Goal: Ask a question: Seek information or help from site administrators or community

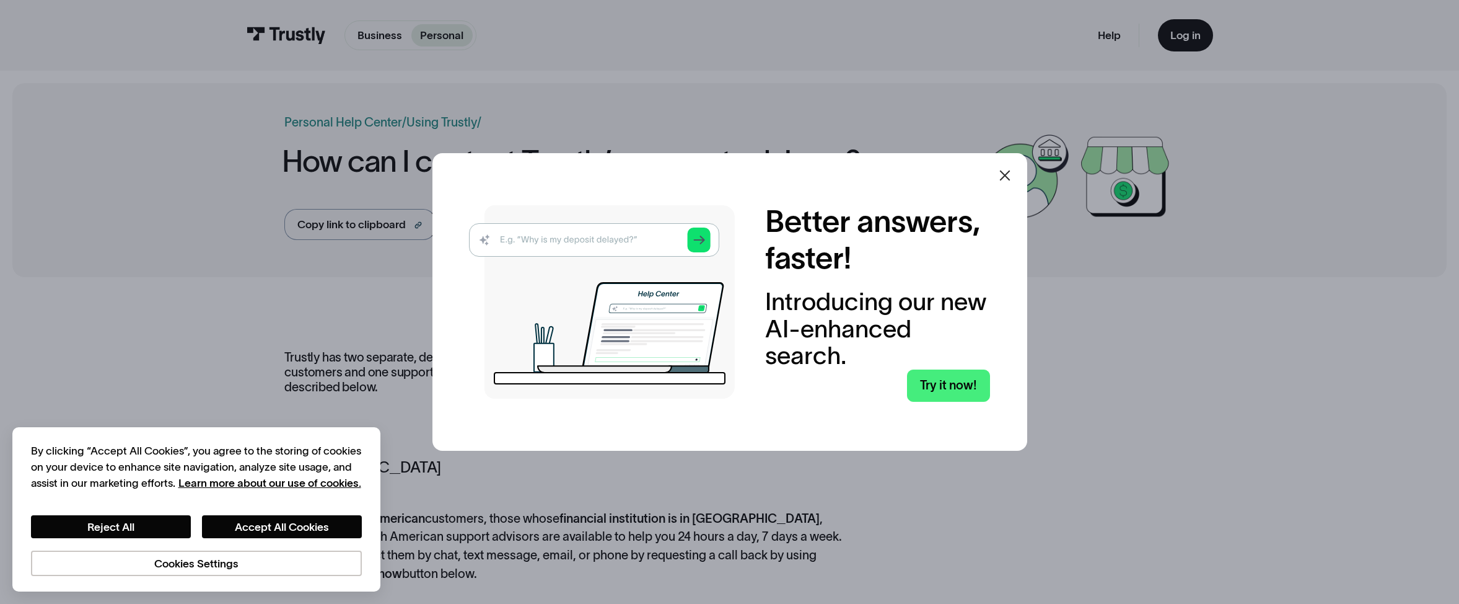
click at [1006, 177] on icon at bounding box center [1005, 175] width 15 height 15
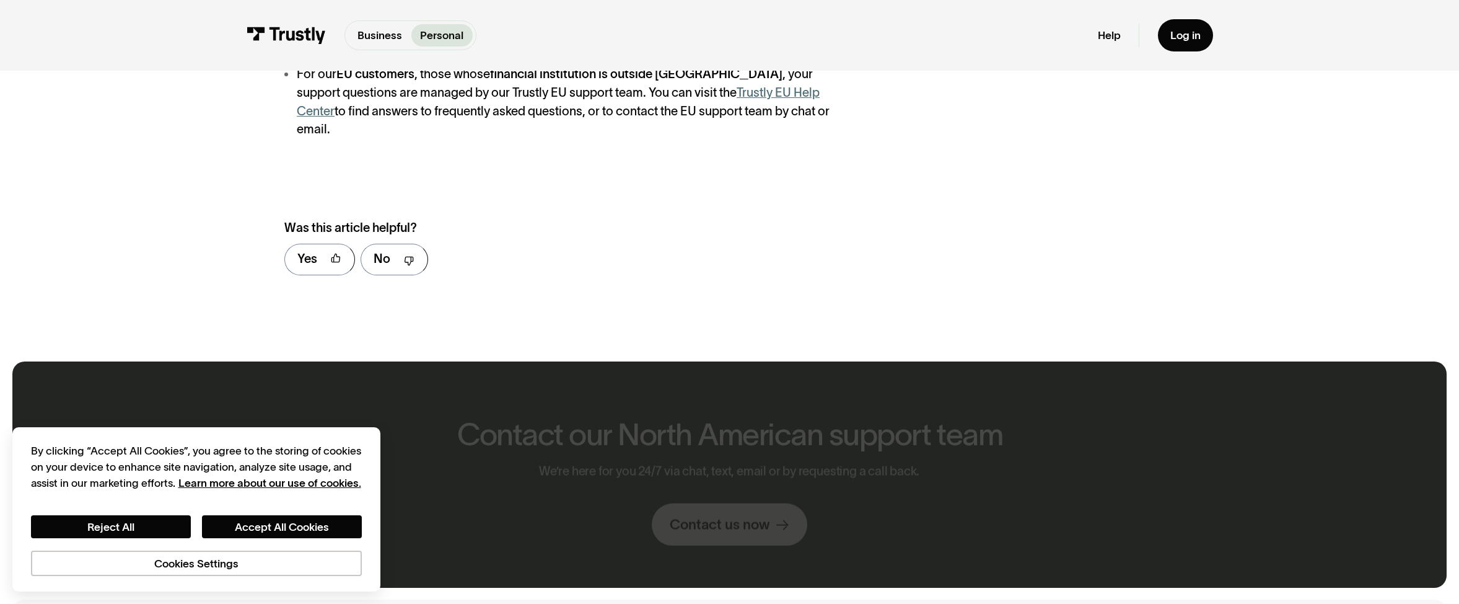
scroll to position [667, 0]
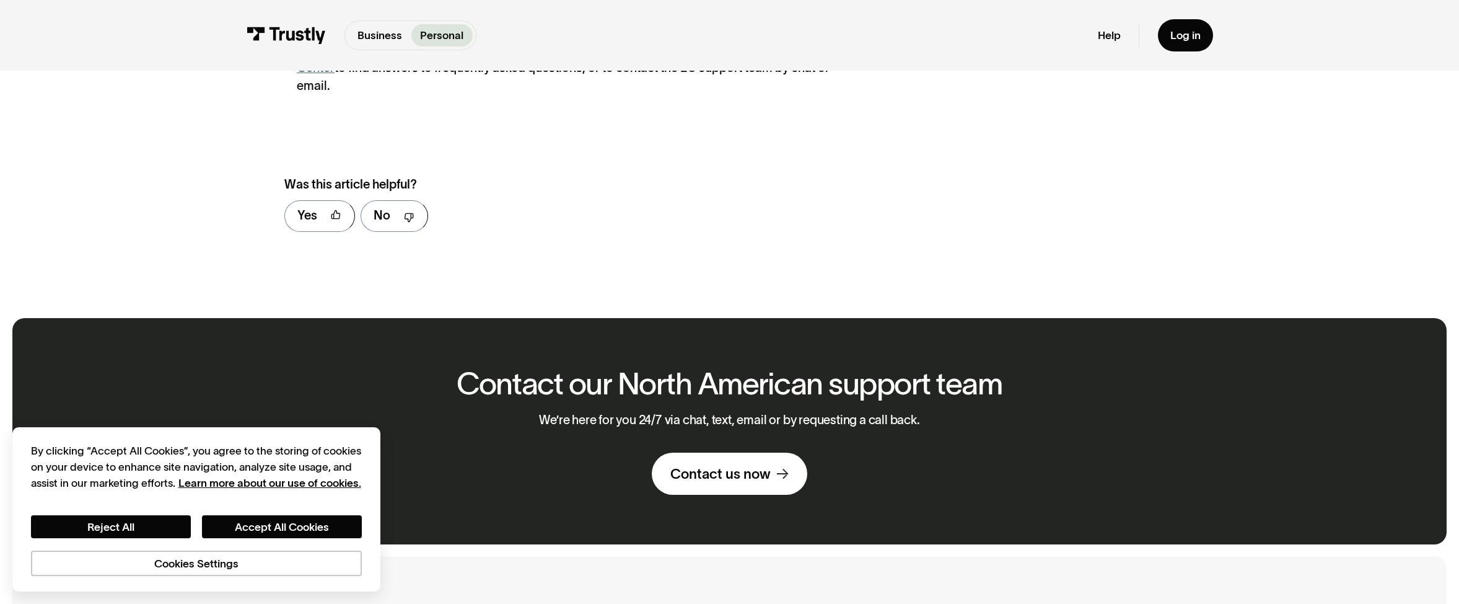
click at [724, 465] on div "Contact us now" at bounding box center [720, 474] width 100 height 18
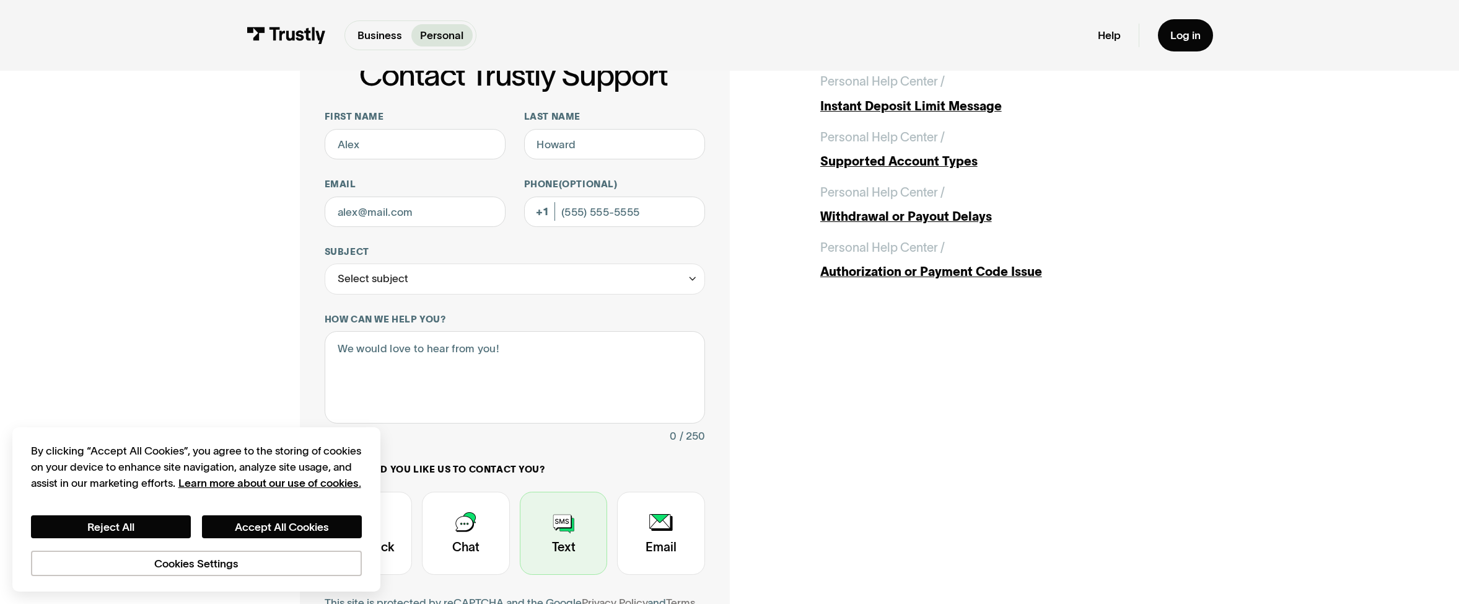
scroll to position [229, 0]
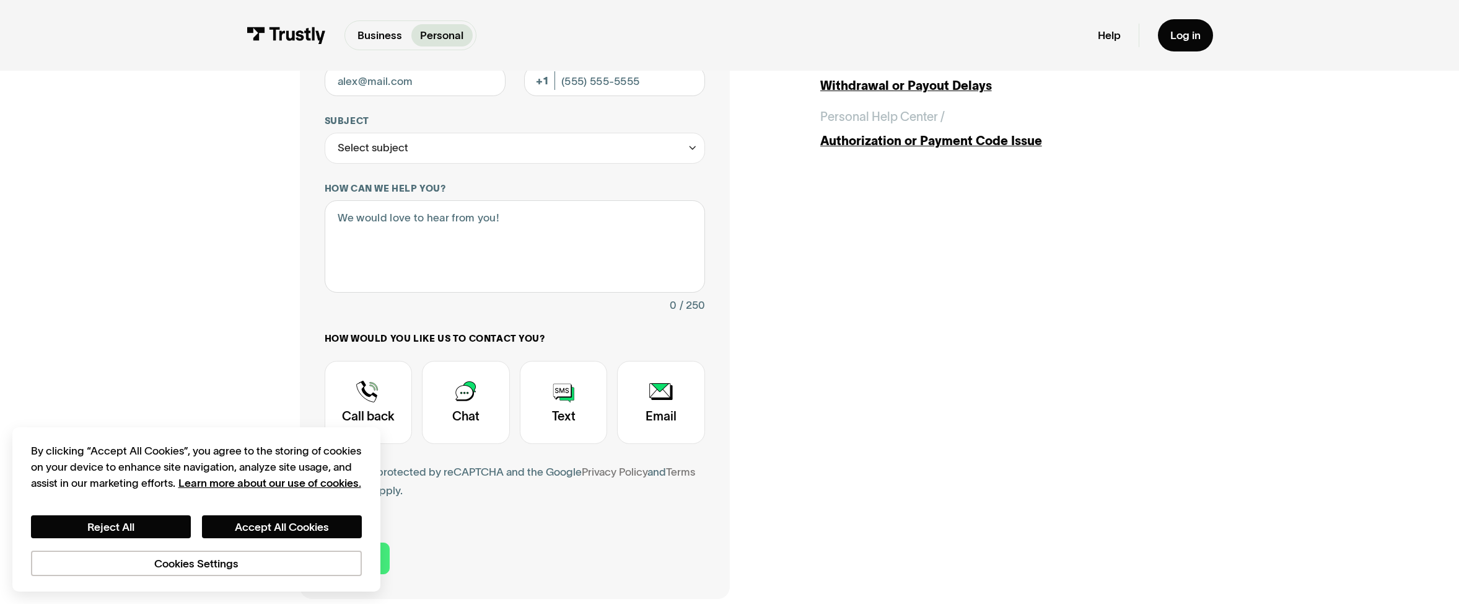
click at [575, 393] on div "Contact Trustly Support" at bounding box center [564, 402] width 88 height 83
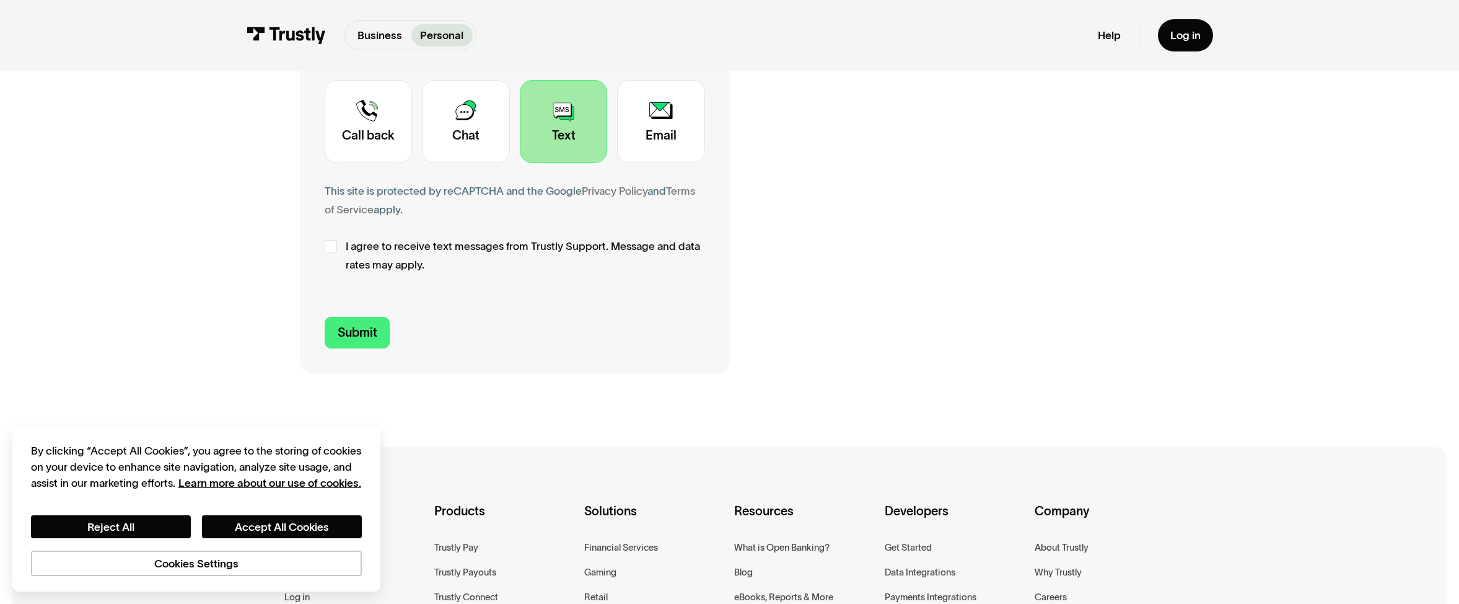
scroll to position [512, 0]
click at [457, 131] on div "Contact Trustly Support" at bounding box center [466, 119] width 88 height 83
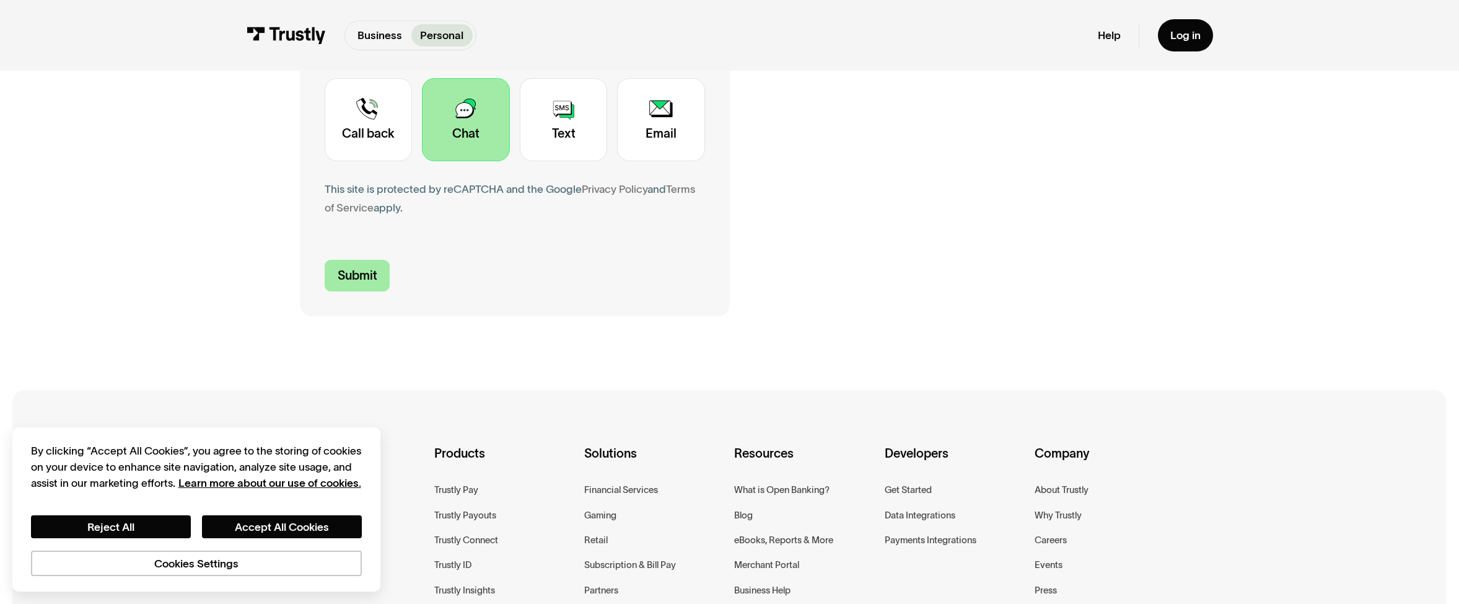
click at [356, 272] on input "Submit" at bounding box center [358, 276] width 66 height 32
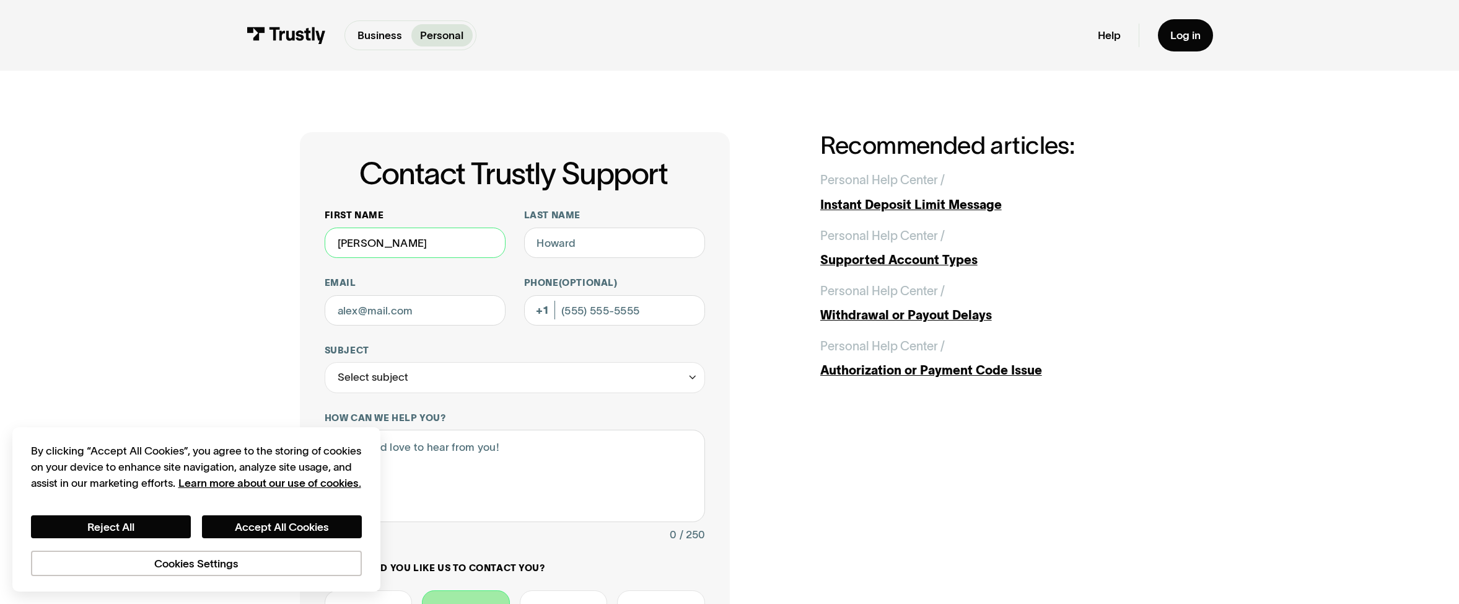
type input "[PERSON_NAME]"
type input "[EMAIL_ADDRESS][DOMAIN_NAME]"
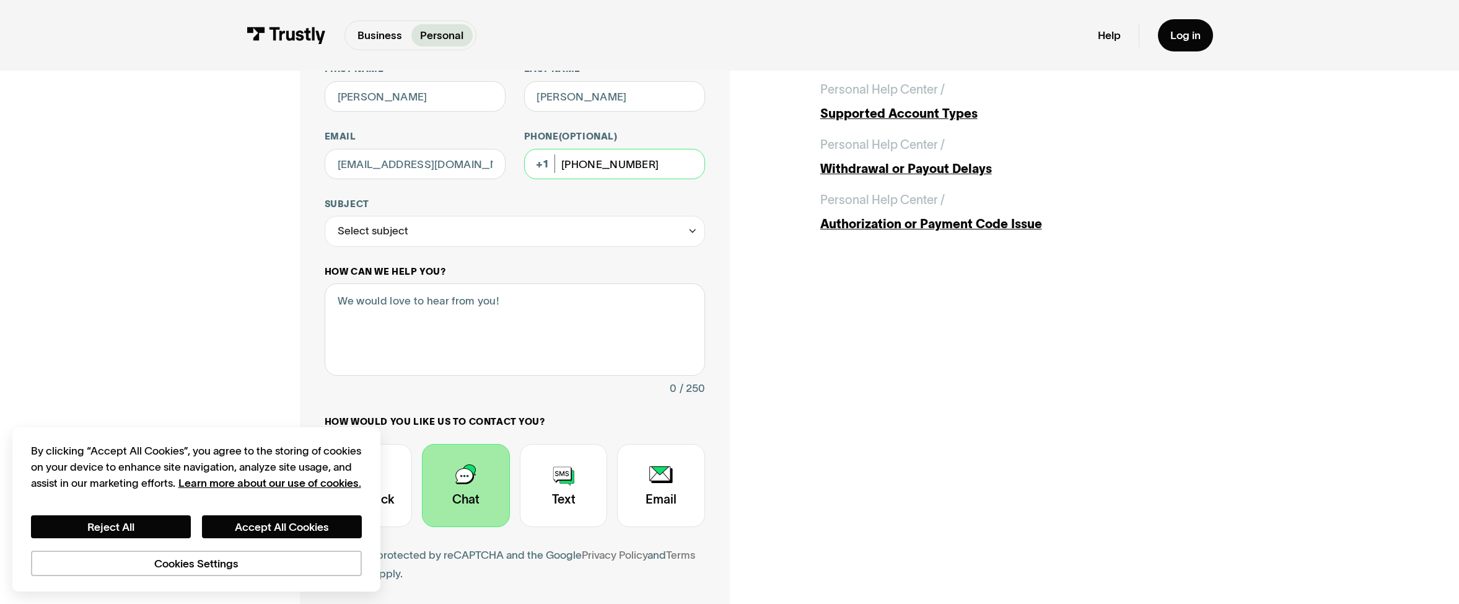
scroll to position [178, 0]
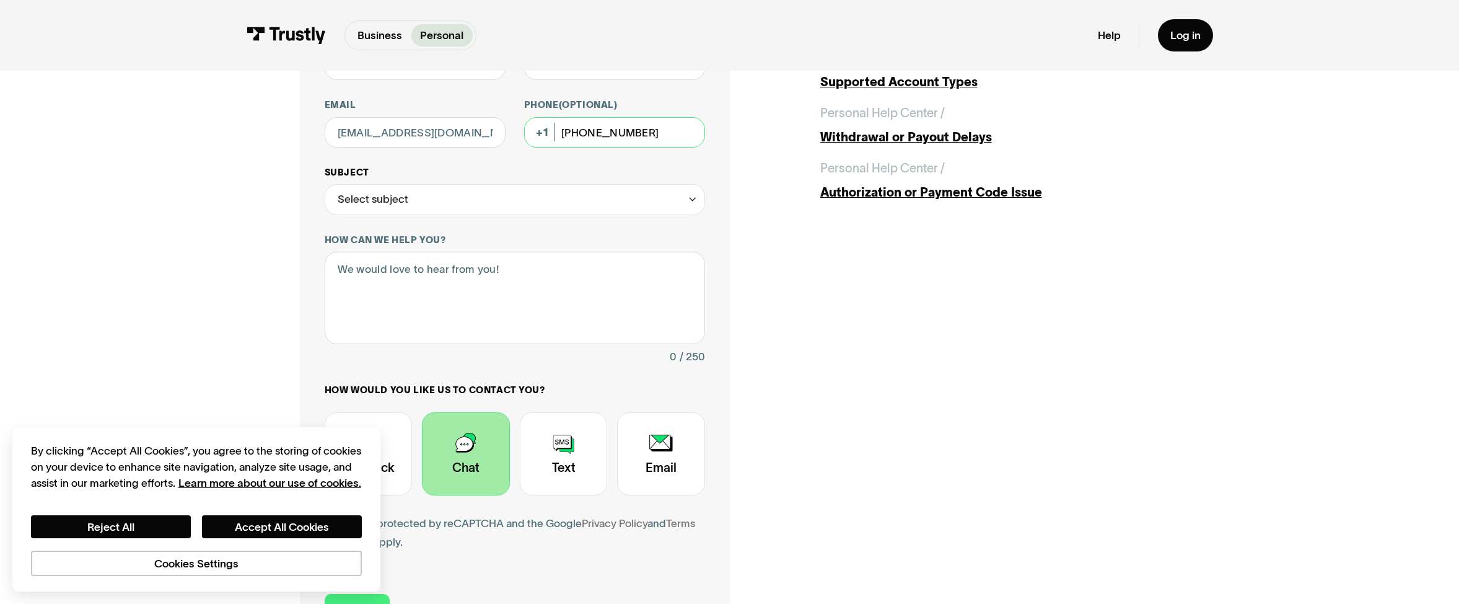
type input "[PHONE_NUMBER]"
click at [425, 193] on div "Select subject" at bounding box center [515, 199] width 380 height 31
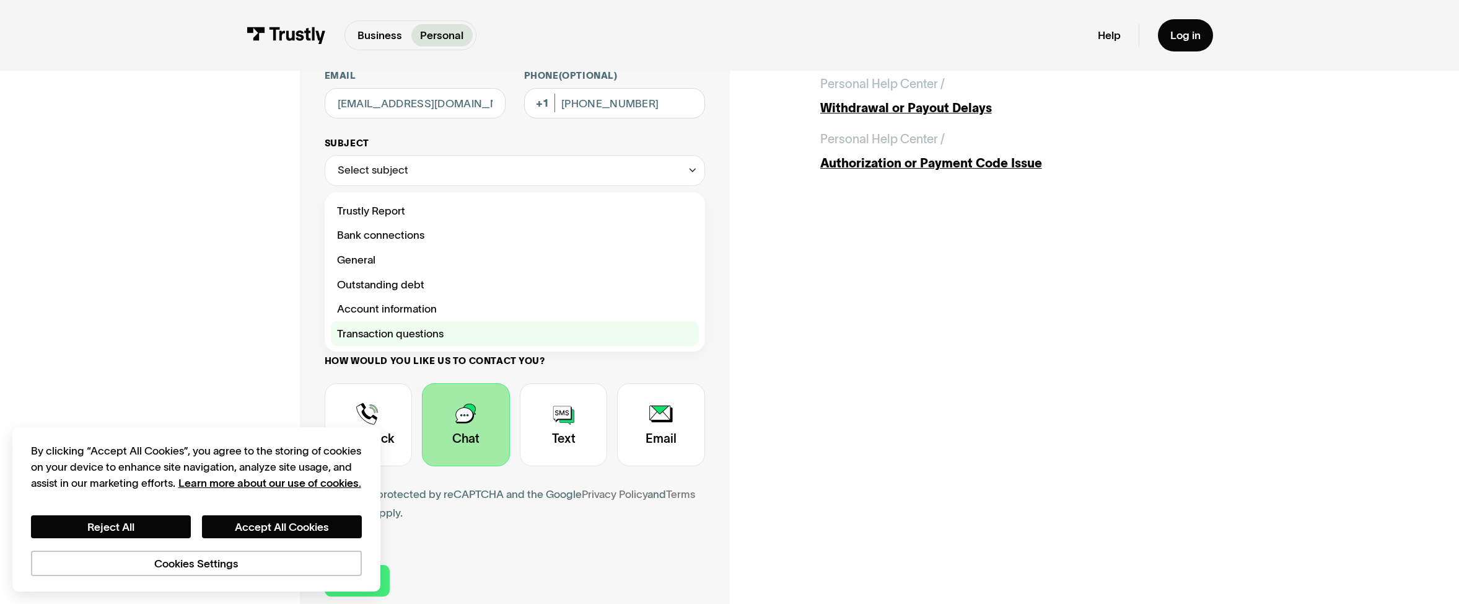
scroll to position [208, 0]
click at [380, 331] on div "Contact Trustly Support" at bounding box center [515, 332] width 368 height 25
type input "**********"
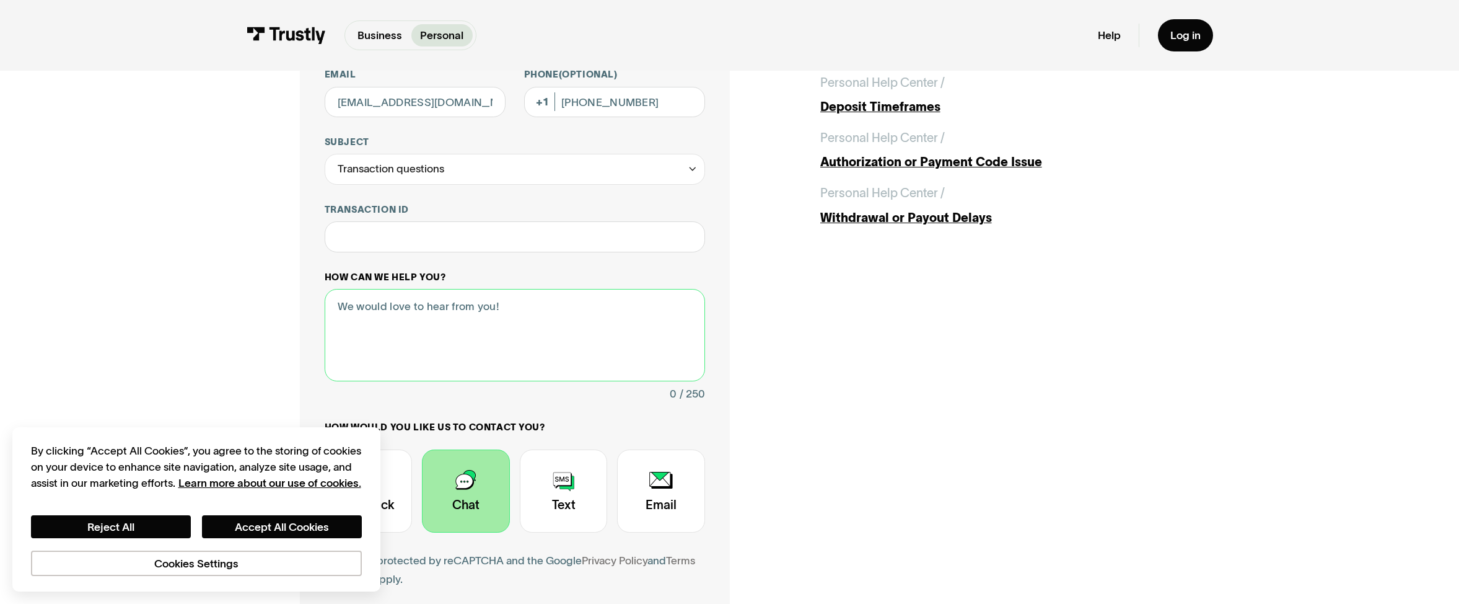
click at [373, 287] on div "How can we help you? 0 / 250" at bounding box center [515, 337] width 380 height 132
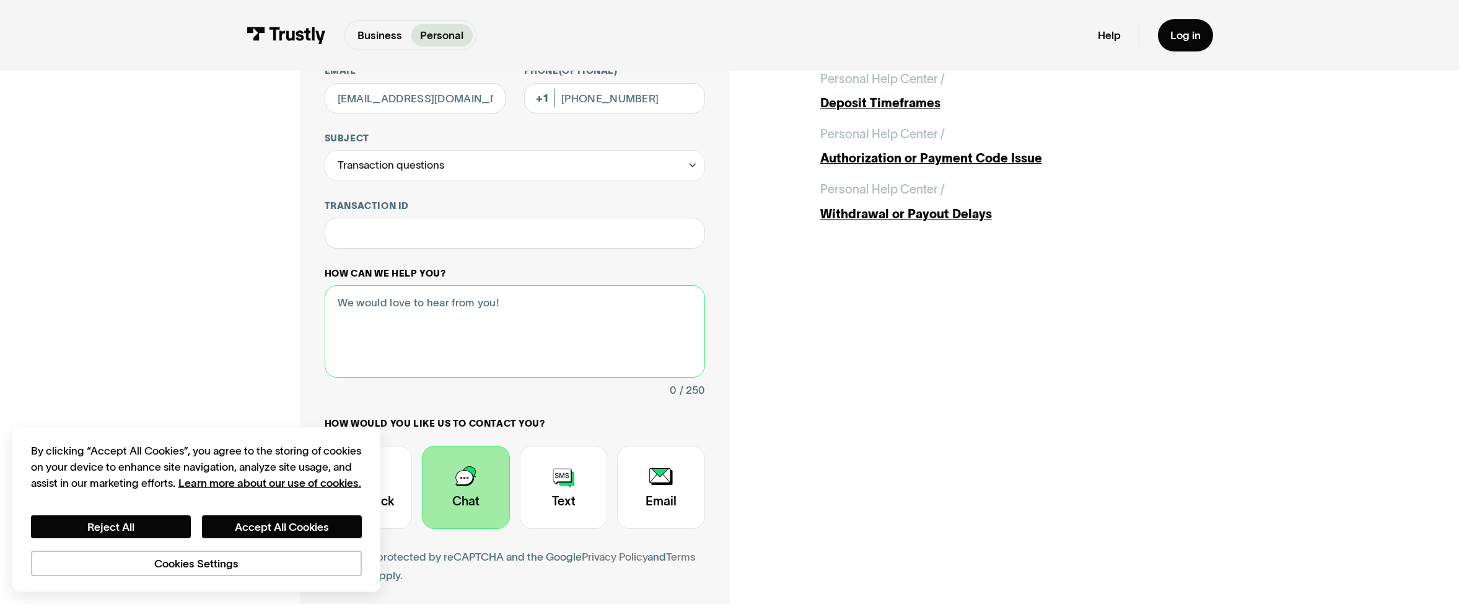
click at [393, 307] on textarea "How can we help you?" at bounding box center [515, 331] width 380 height 92
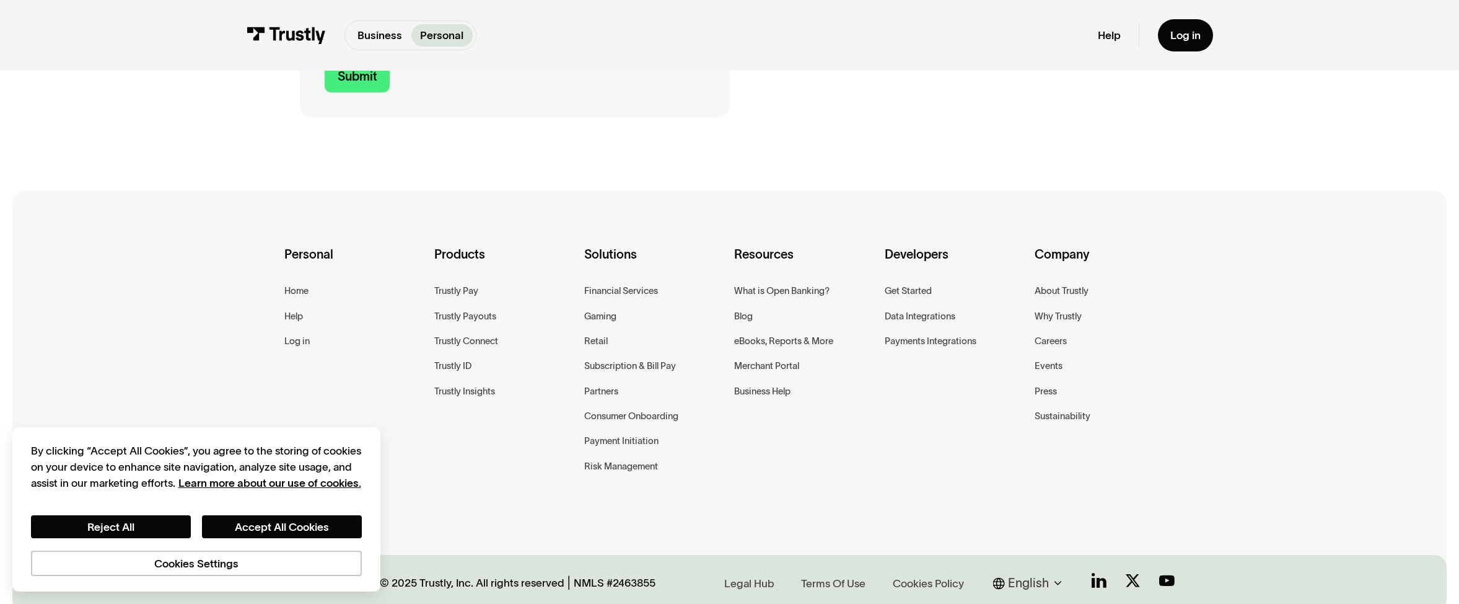
type textarea "I can't deposit $300 into Novig"
click at [372, 84] on input "Submit" at bounding box center [358, 77] width 66 height 32
type input "[PHONE_NUMBER]"
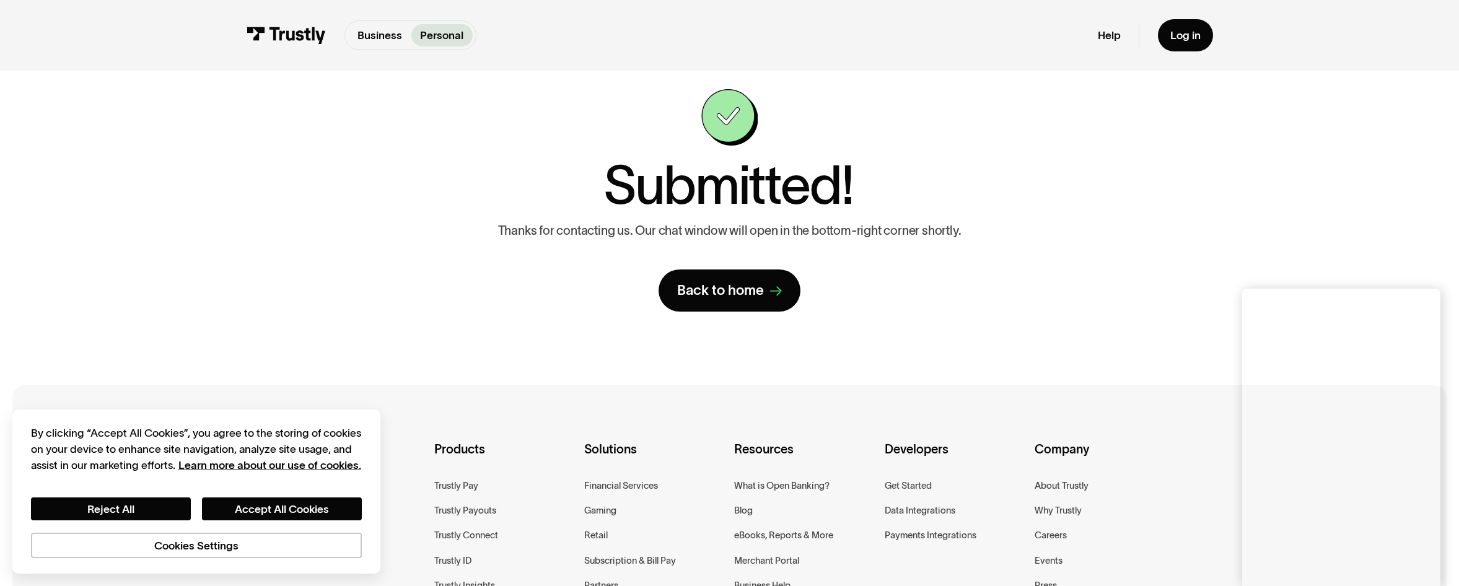
scroll to position [43, 0]
